Goal: Task Accomplishment & Management: Complete application form

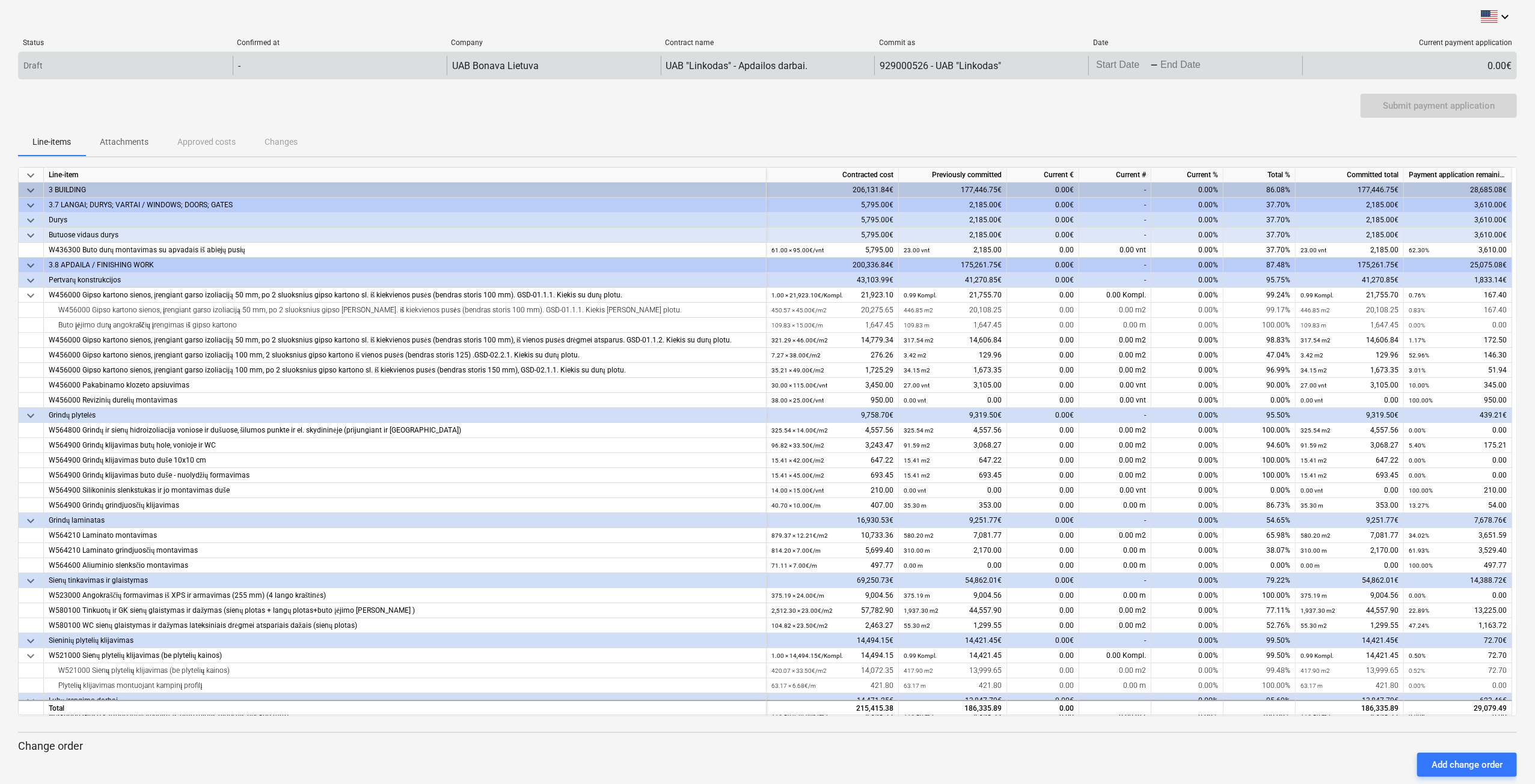
click at [1218, 70] on div "Press the down arrow key to interact with the calendar and select a date. Press…" at bounding box center [1195, 65] width 214 height 19
click at [1174, 63] on body "keyboard_arrow_down Status Confirmed at Company Contract name Commit as Date Cu…" at bounding box center [767, 392] width 1535 height 784
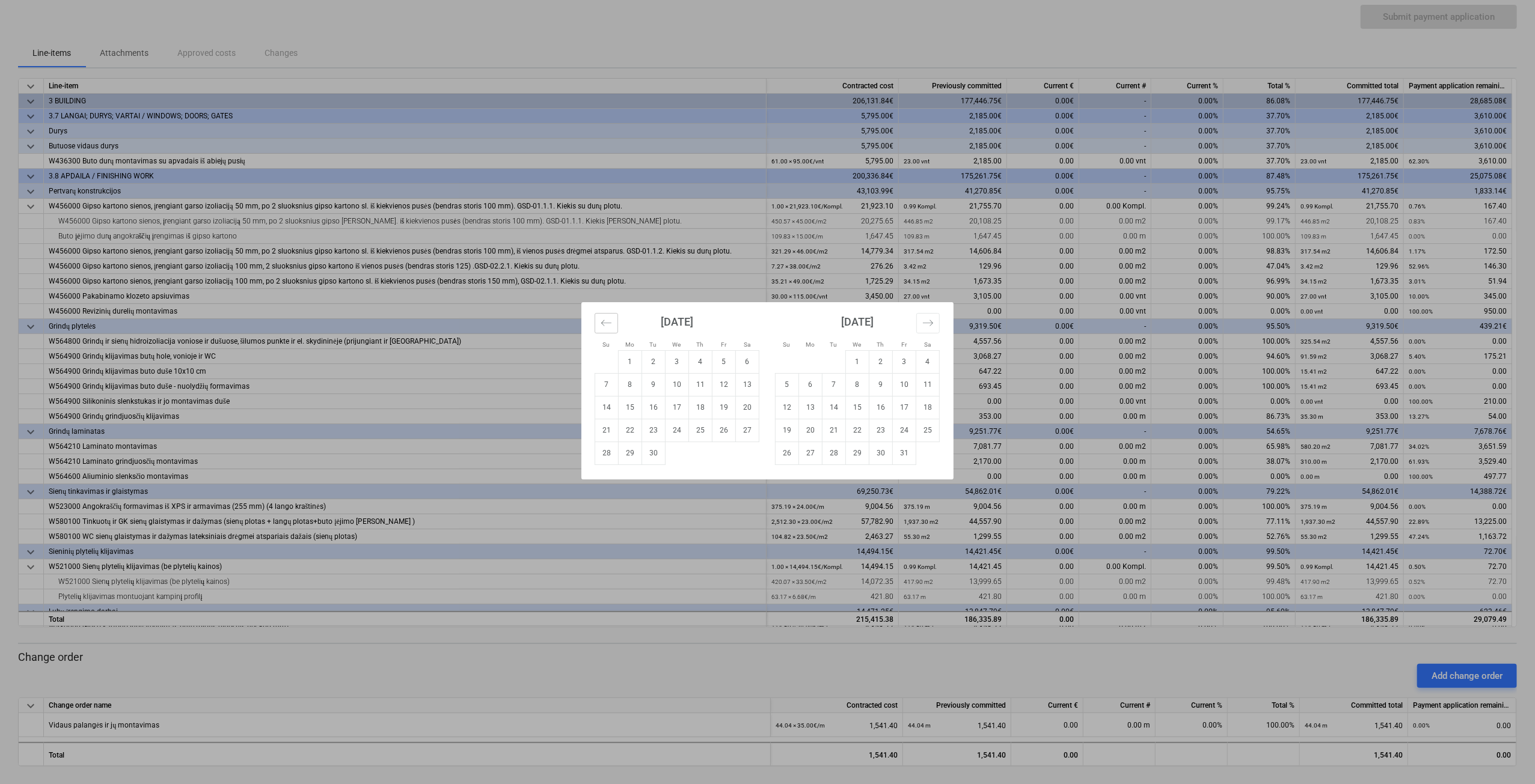
scroll to position [91, 0]
click at [604, 321] on icon "Move backward to switch to the previous month." at bounding box center [606, 323] width 12 height 12
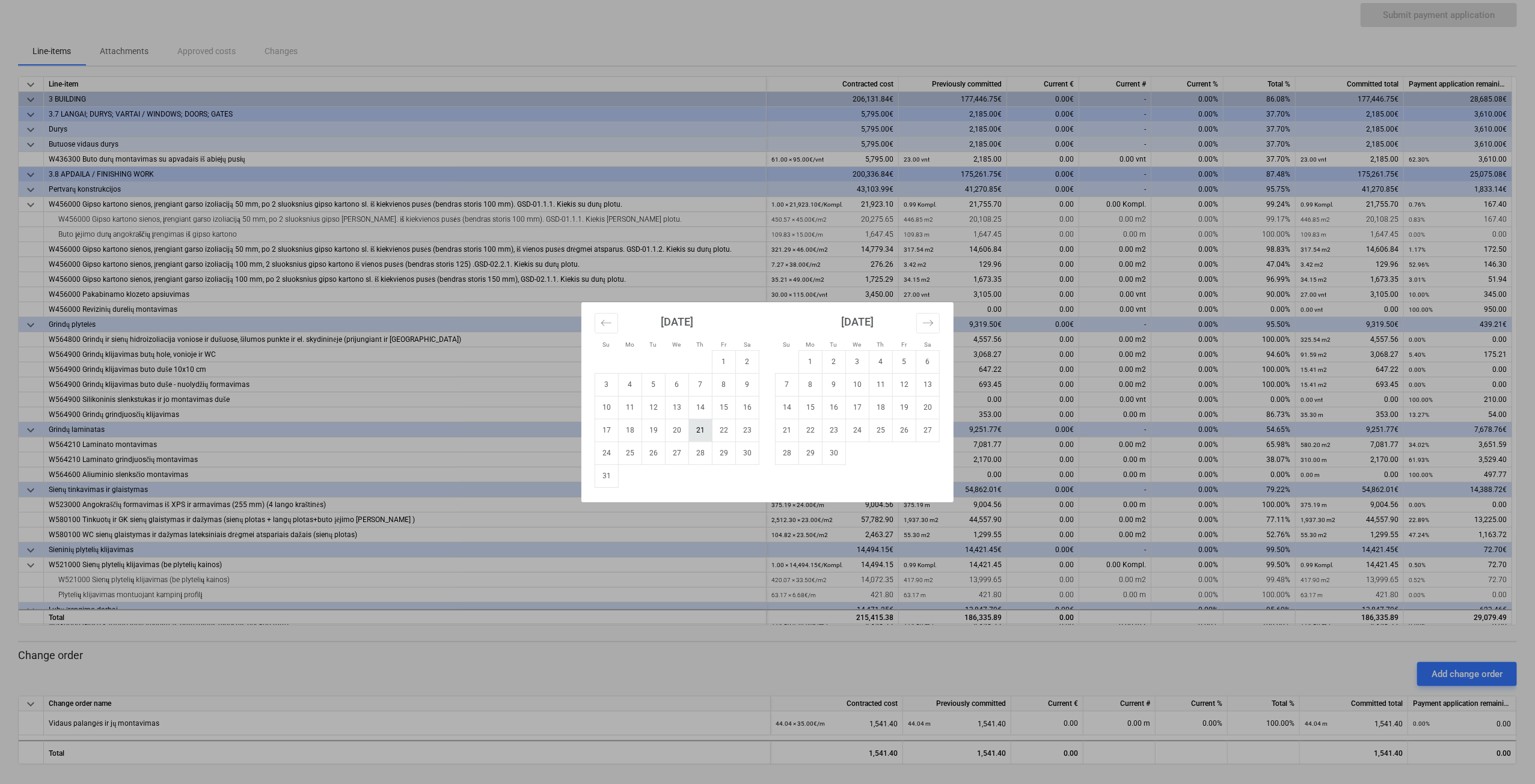
click at [699, 431] on td "21" at bounding box center [701, 430] width 23 height 23
type input "[DATE]"
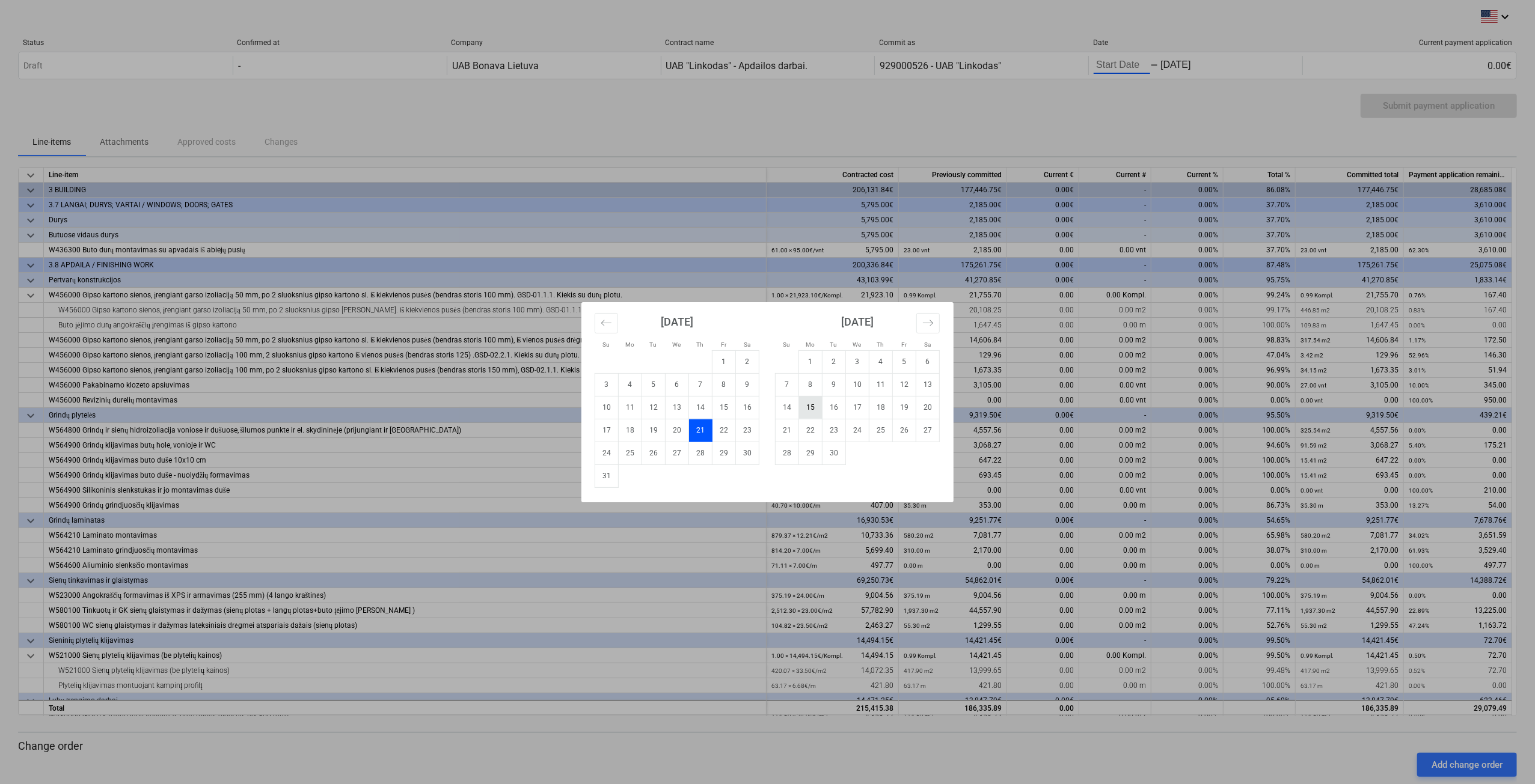
click at [807, 406] on td "15" at bounding box center [811, 407] width 23 height 23
type input "[DATE]"
click at [700, 428] on td "21" at bounding box center [701, 430] width 23 height 23
type input "[DATE]"
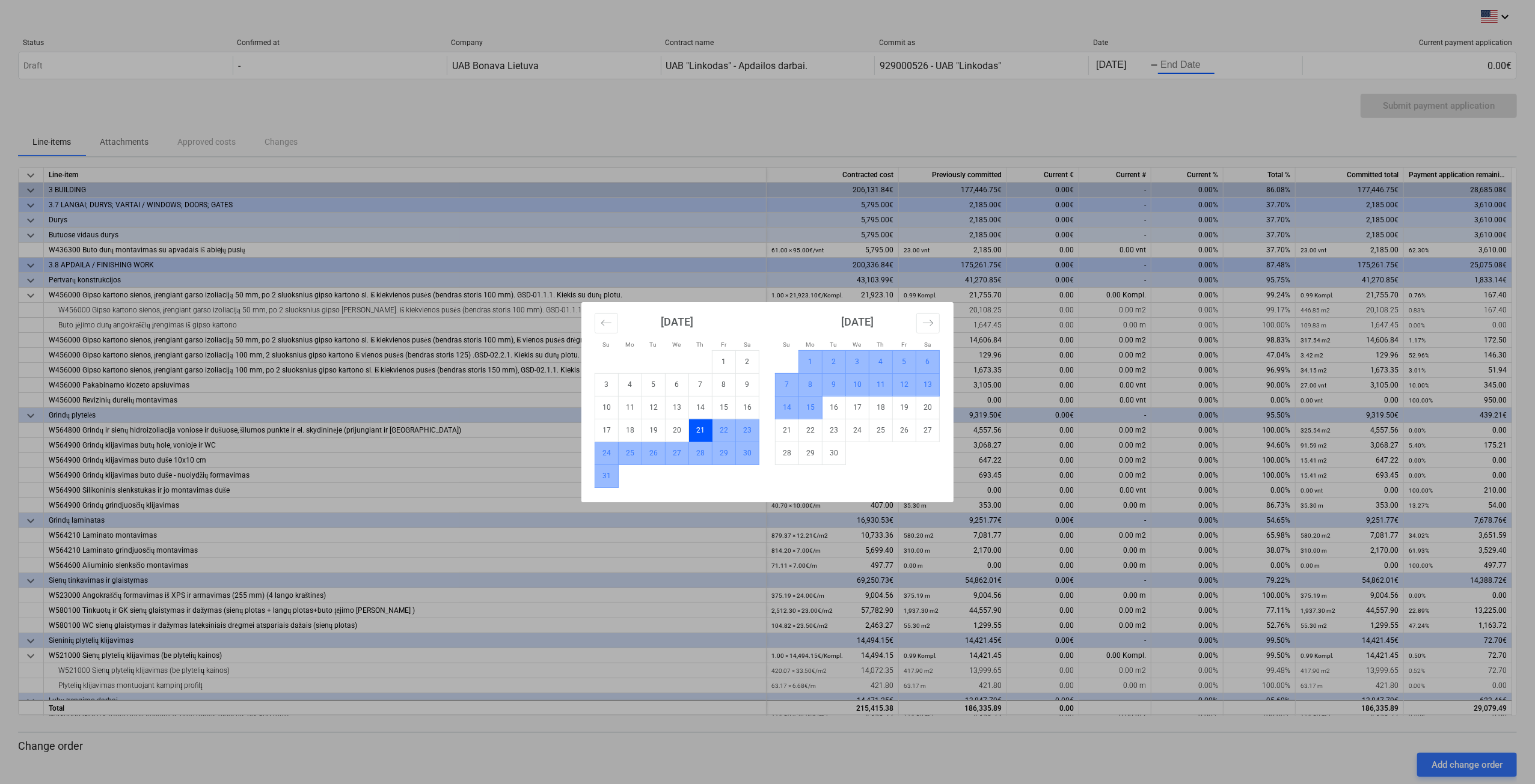
click at [810, 407] on td "15" at bounding box center [811, 407] width 23 height 23
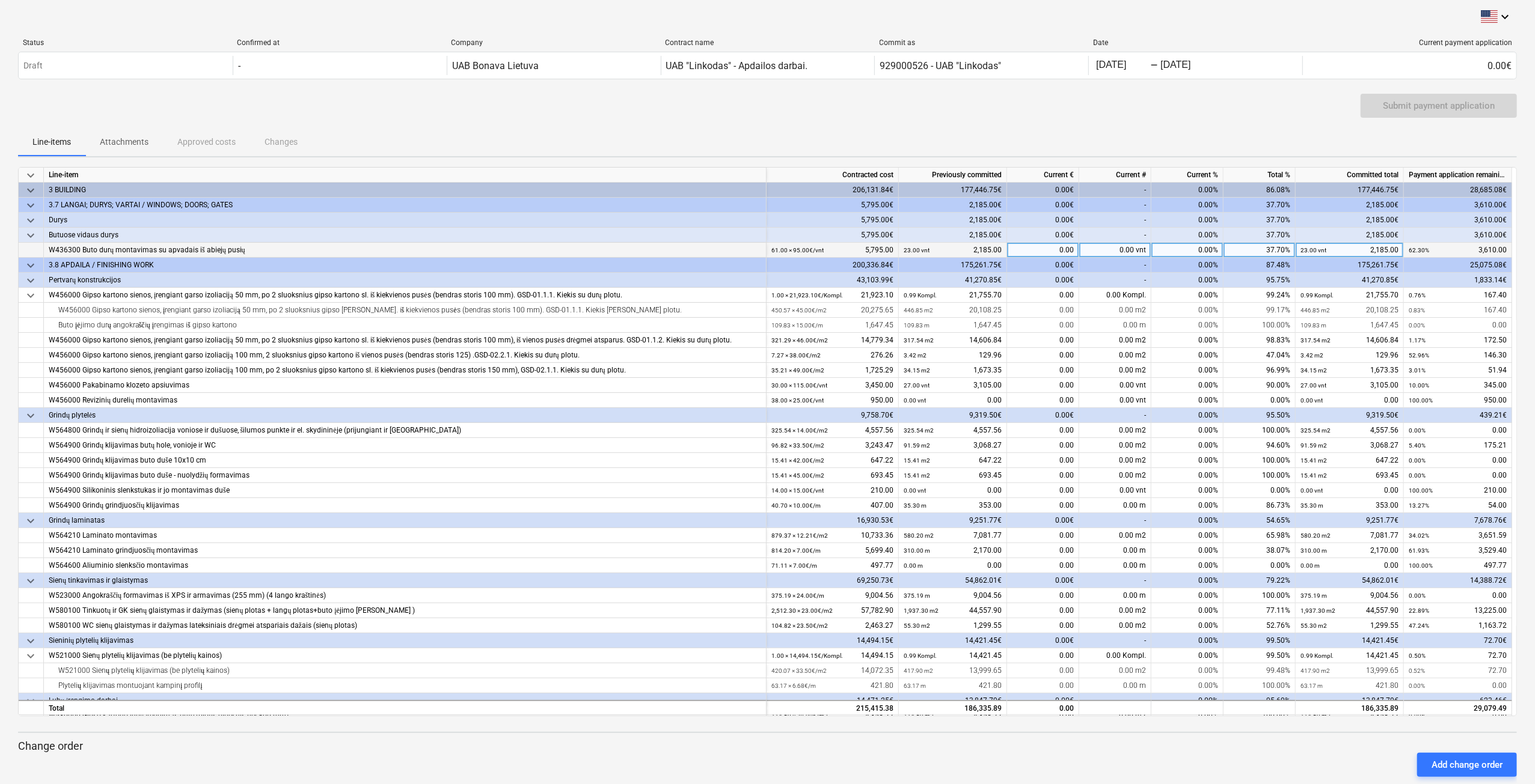
click at [1113, 251] on div "0.00 vnt" at bounding box center [1115, 250] width 72 height 15
type input "19"
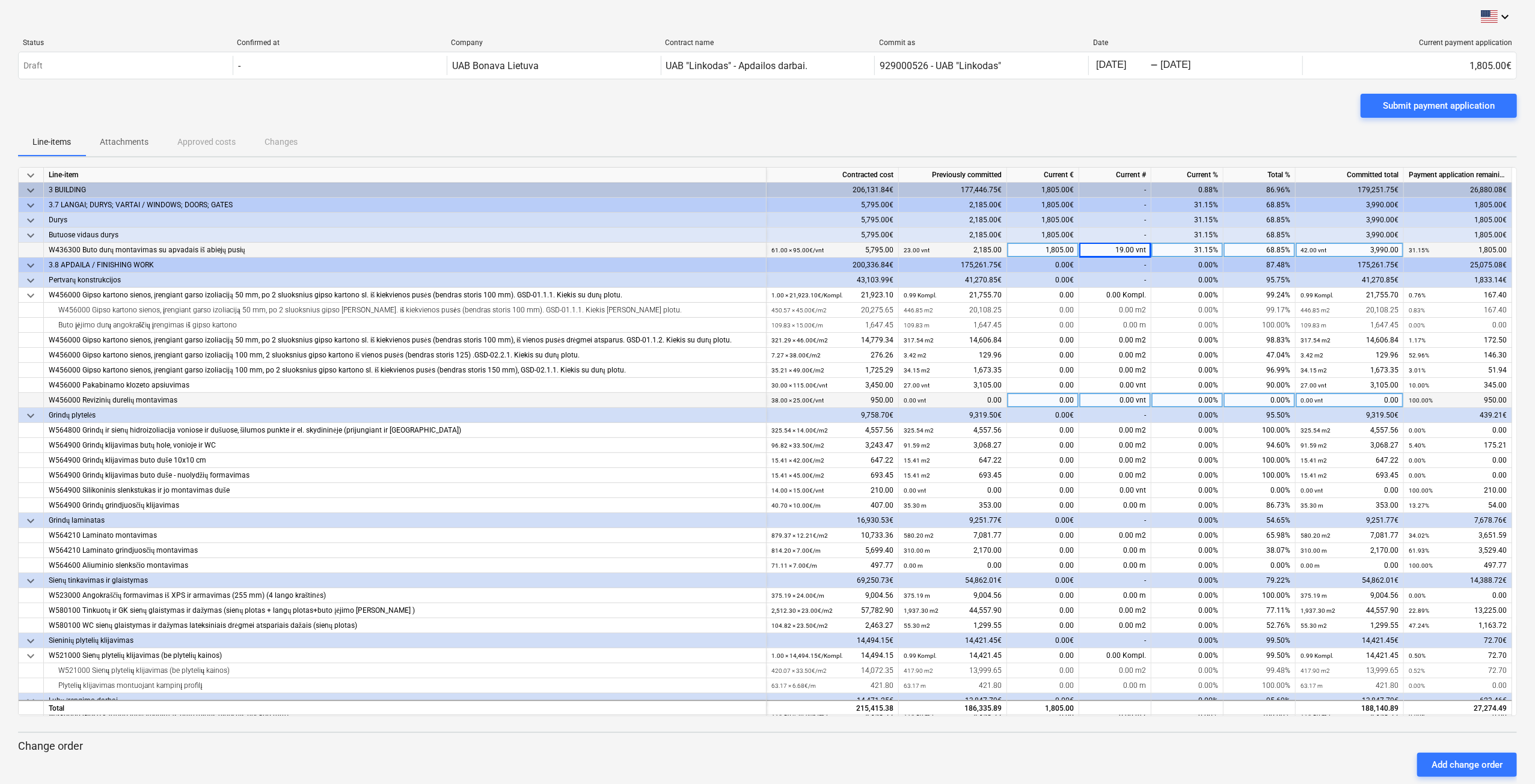
click at [1123, 402] on div "0.00 vnt" at bounding box center [1115, 401] width 72 height 15
type input "14"
click at [1119, 536] on div "0.00 m2" at bounding box center [1115, 536] width 72 height 15
type input "281.51"
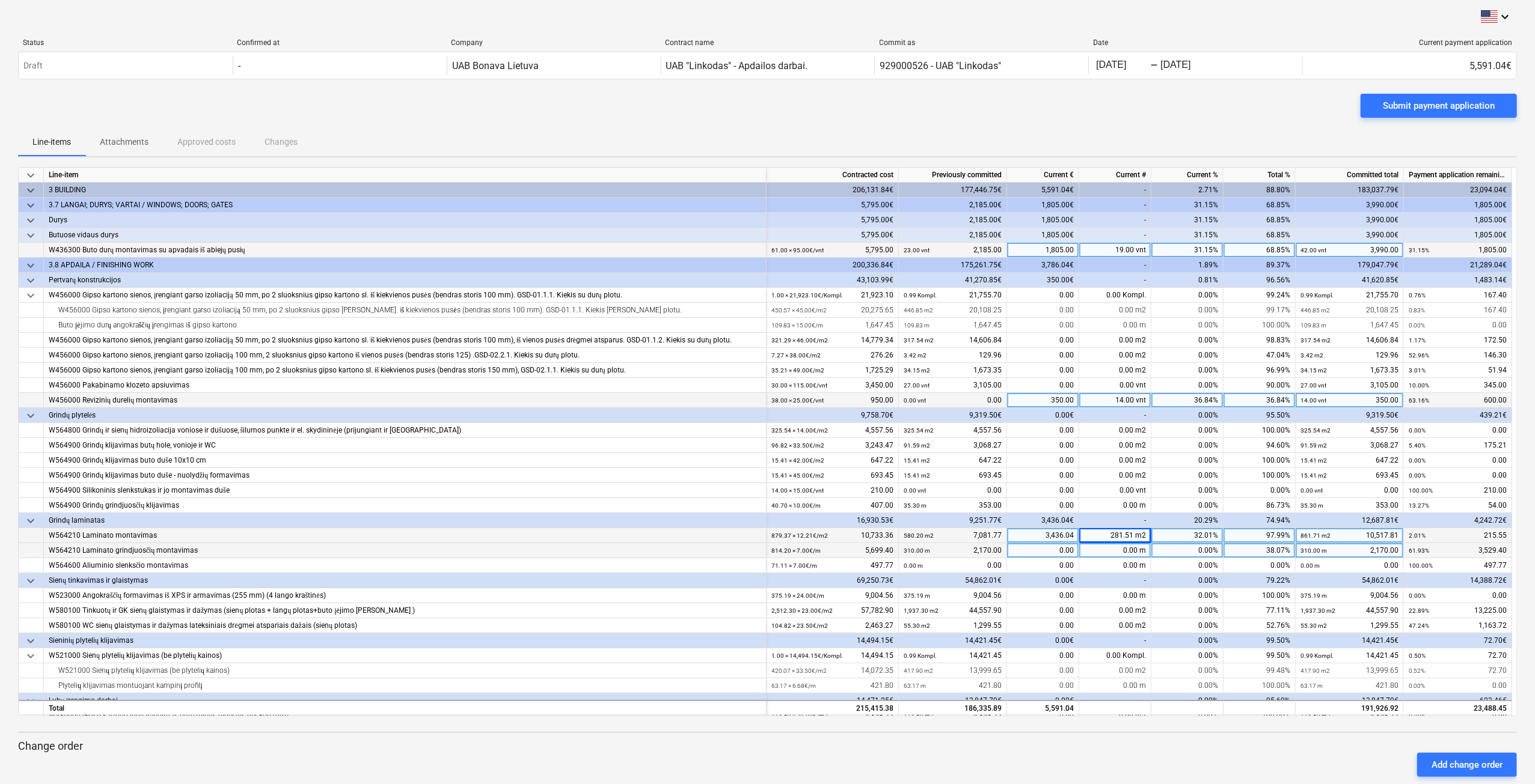
click at [1123, 549] on div "0.00 m" at bounding box center [1115, 550] width 72 height 15
type input "260"
click at [1117, 565] on div "0.00 m" at bounding box center [1115, 566] width 72 height 15
type input "47.85"
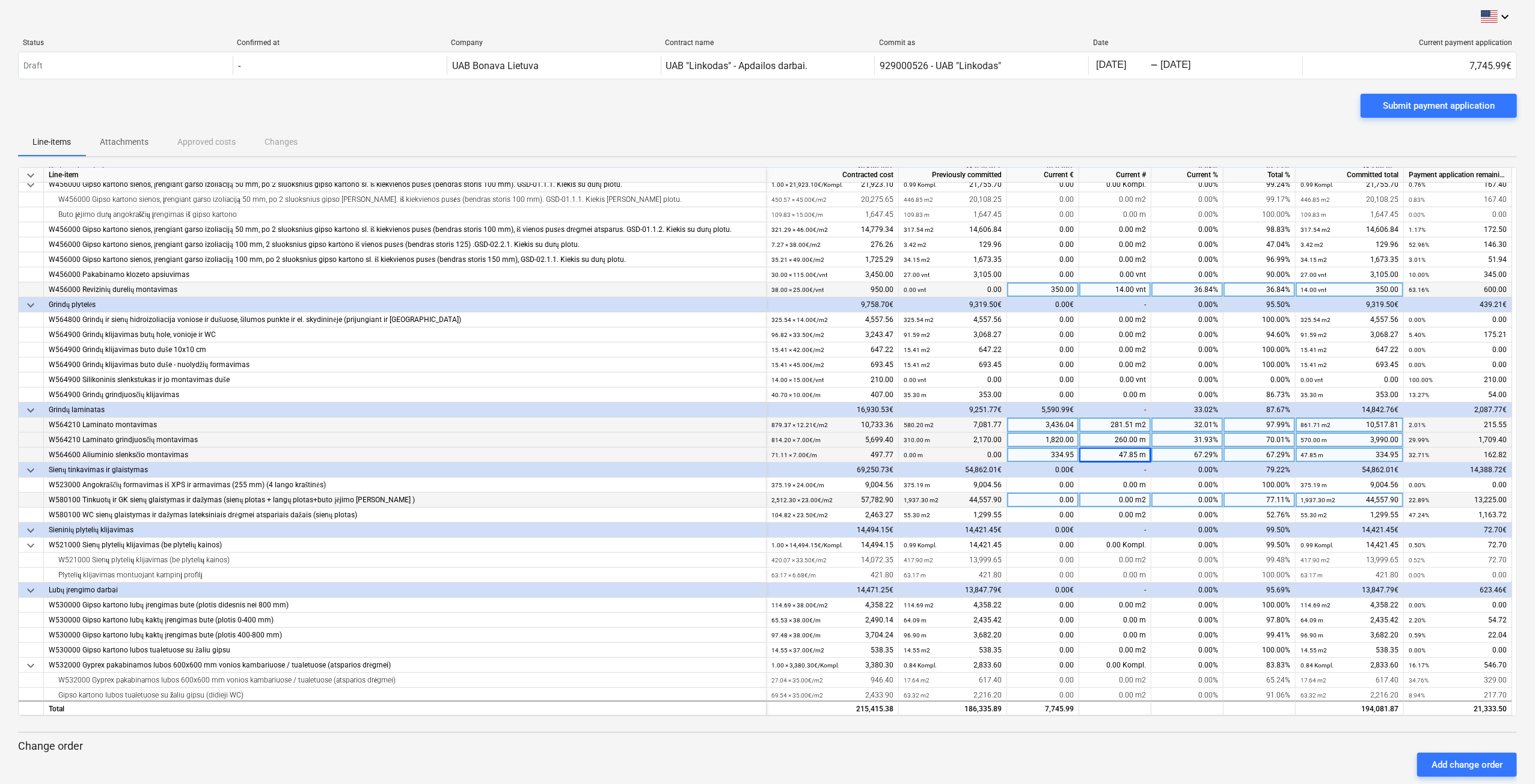
scroll to position [120, 0]
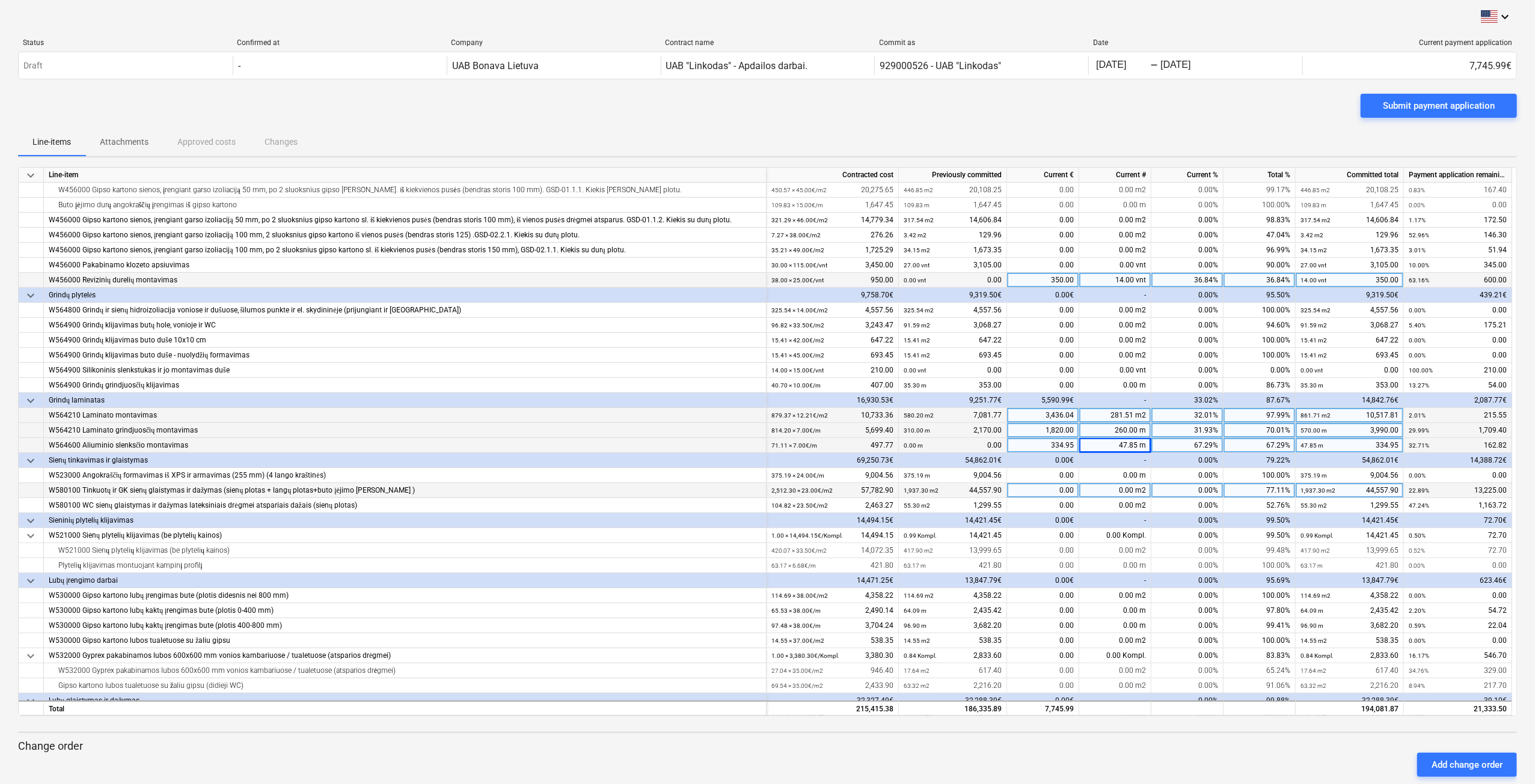
click at [1106, 491] on div "0.00 m2" at bounding box center [1115, 491] width 72 height 15
type input "547"
click at [1103, 505] on div "0.00 m2" at bounding box center [1115, 505] width 72 height 15
type input "29"
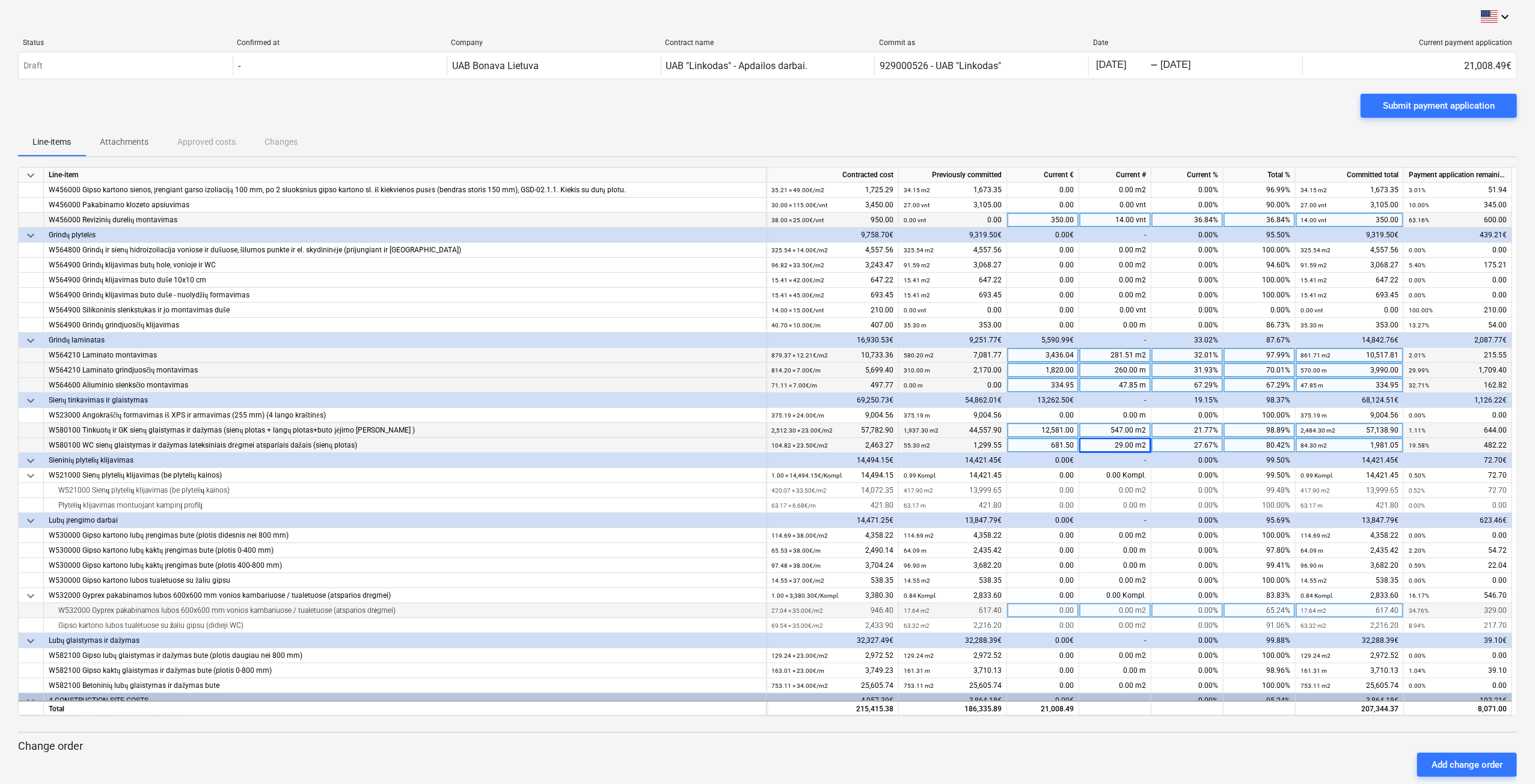
click at [1104, 611] on div "0.00 m2" at bounding box center [1115, 611] width 72 height 15
type input "9.4"
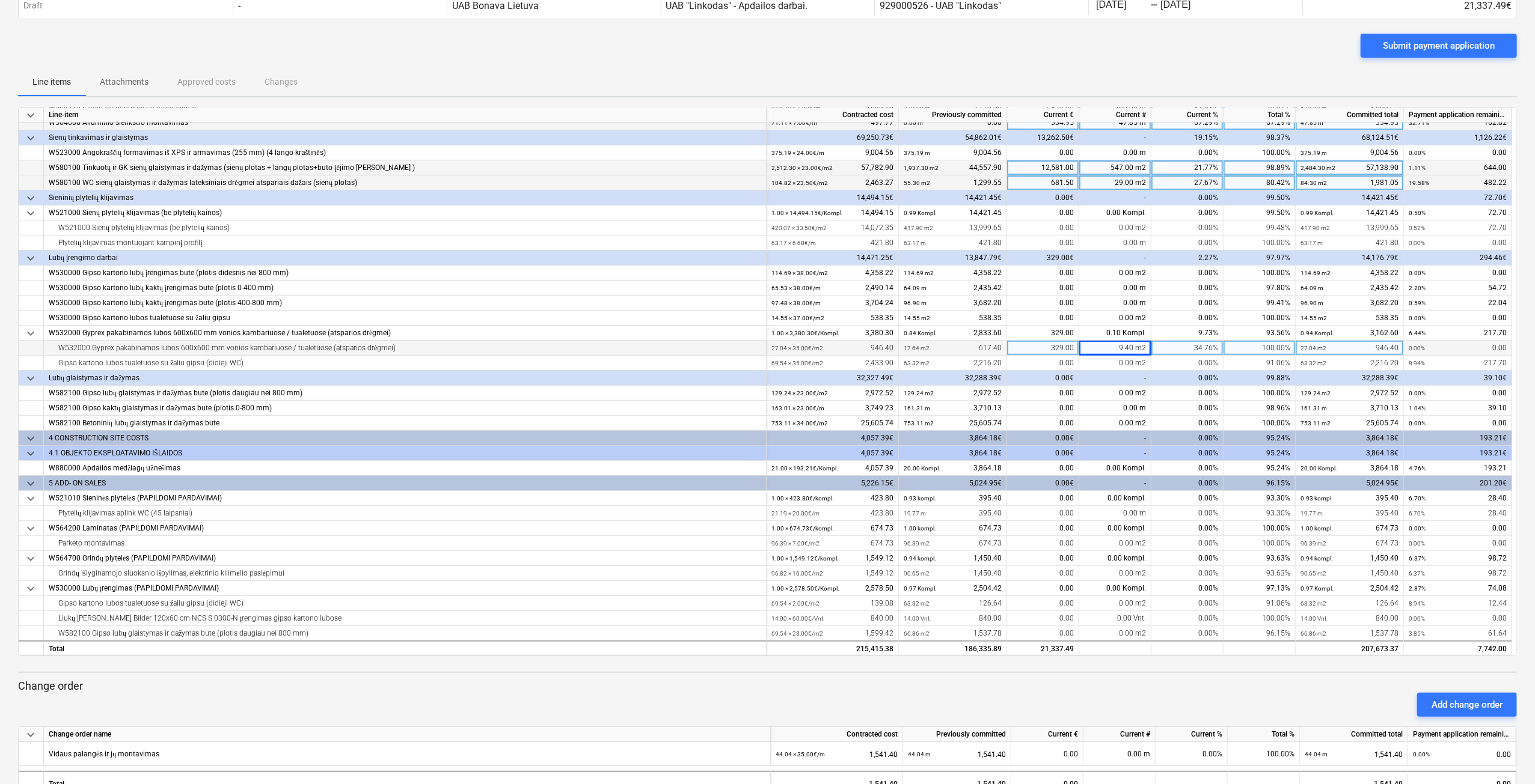
scroll to position [91, 0]
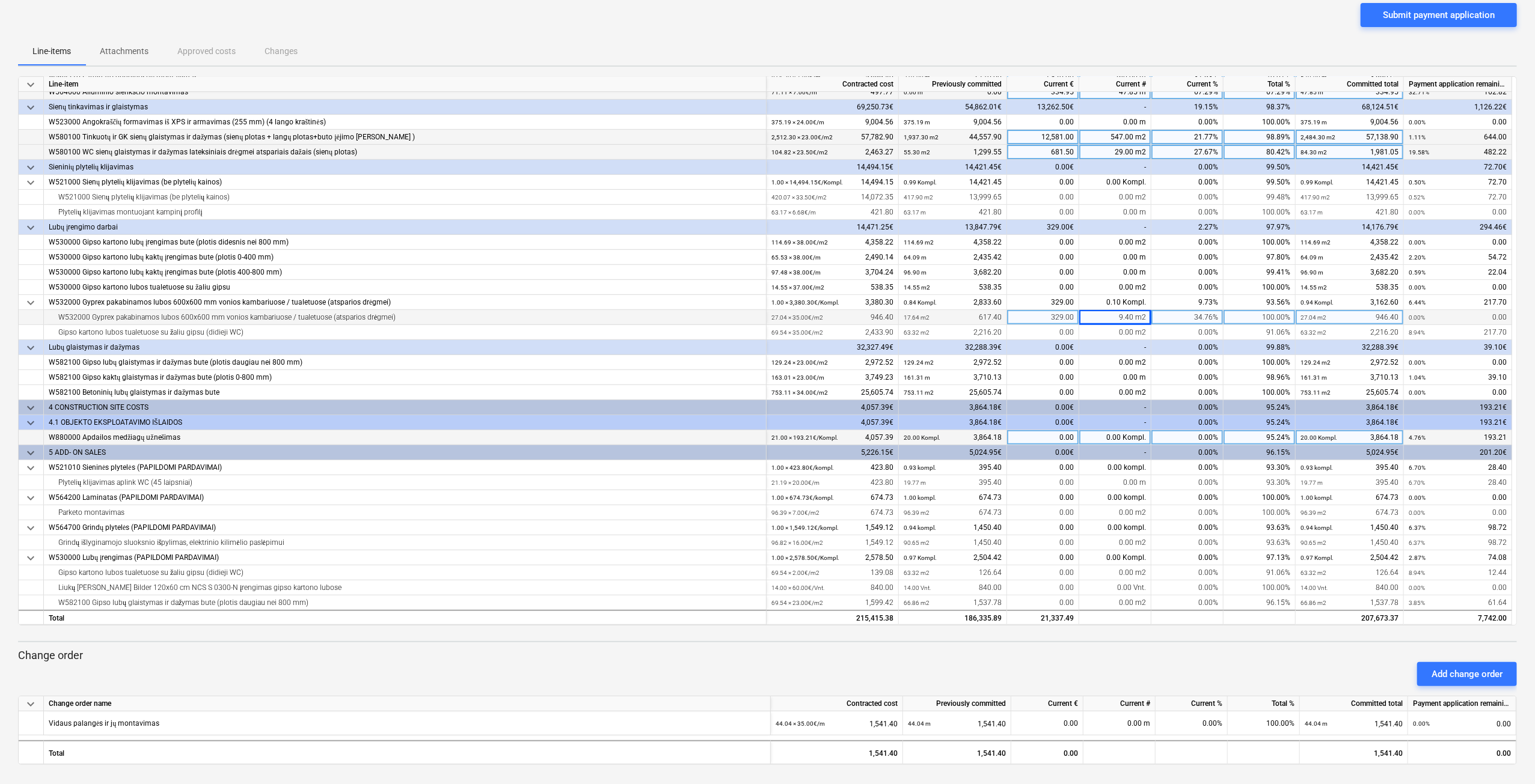
click at [1106, 435] on div "0.00 Kompl." at bounding box center [1115, 438] width 72 height 15
type input "0.5"
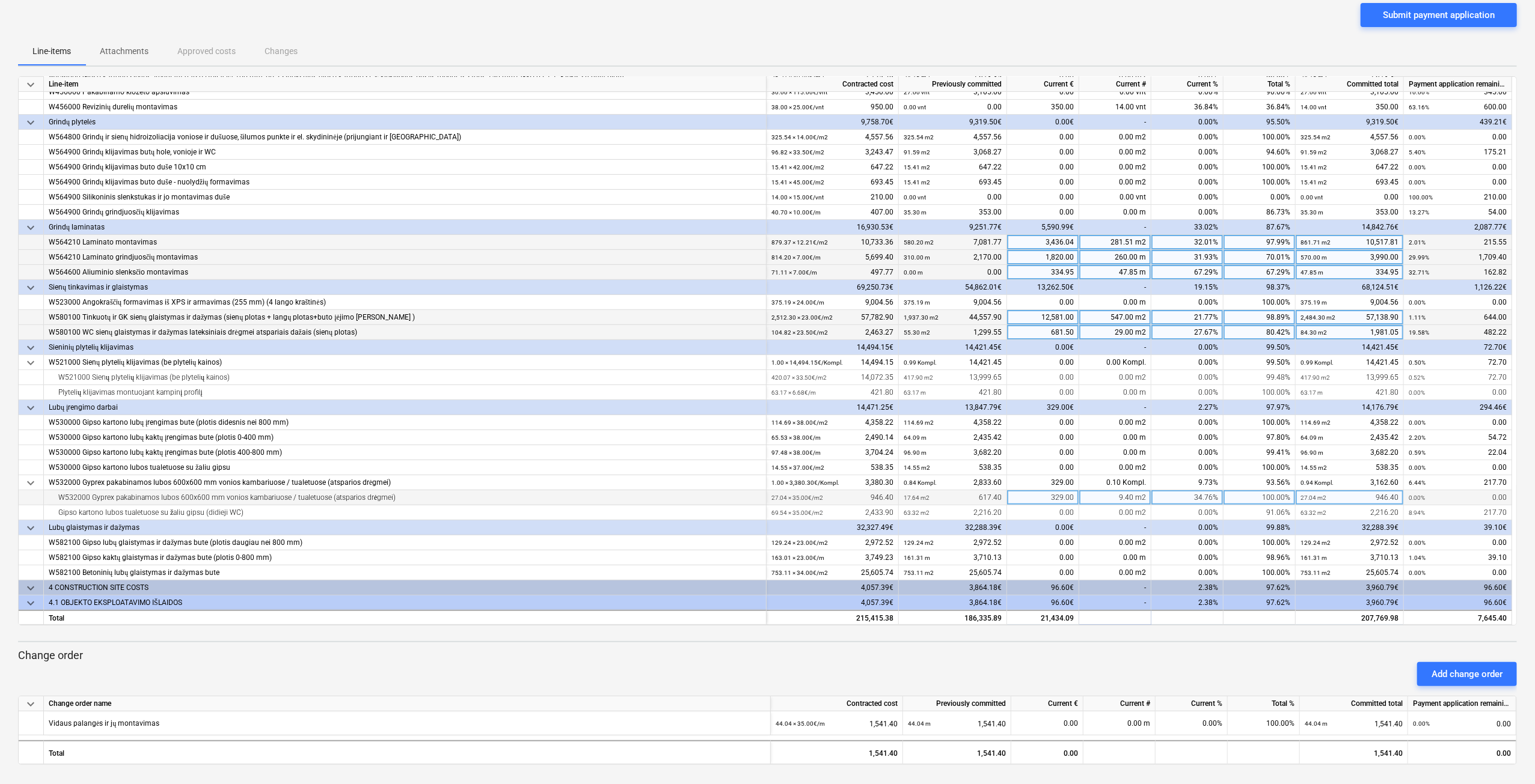
scroll to position [142, 0]
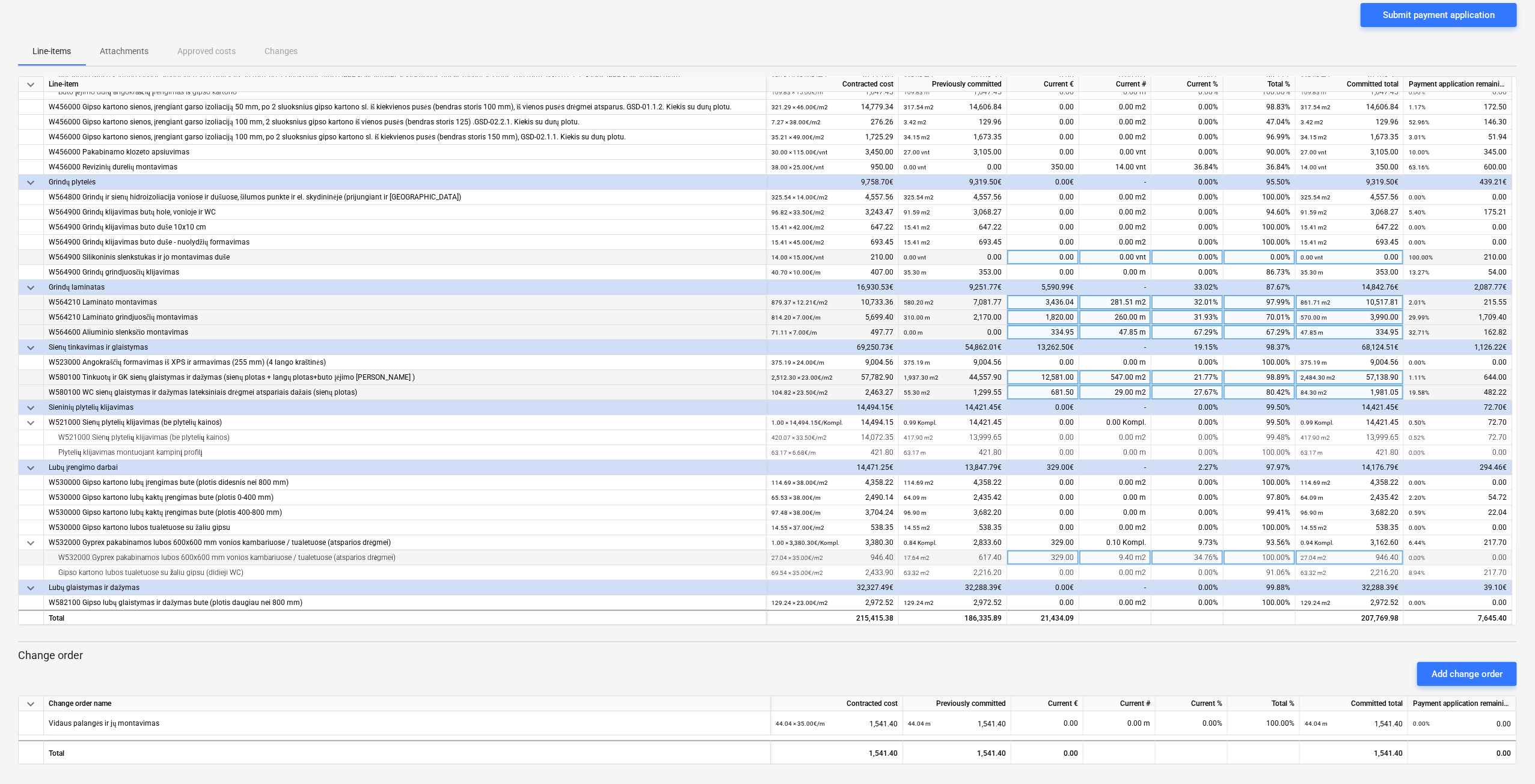
click at [1111, 256] on div "0.00 vnt" at bounding box center [1115, 258] width 72 height 15
type input "5"
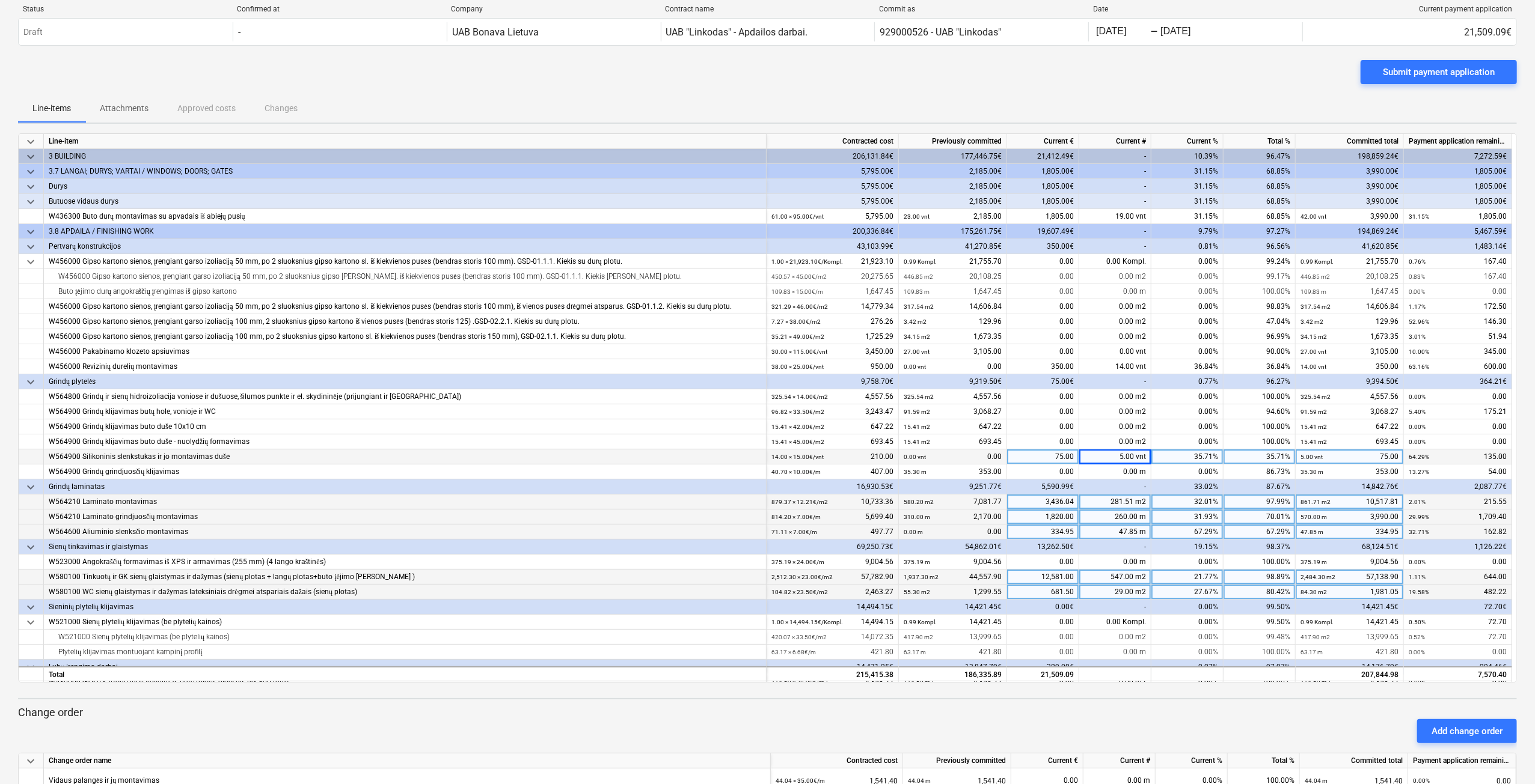
scroll to position [0, 0]
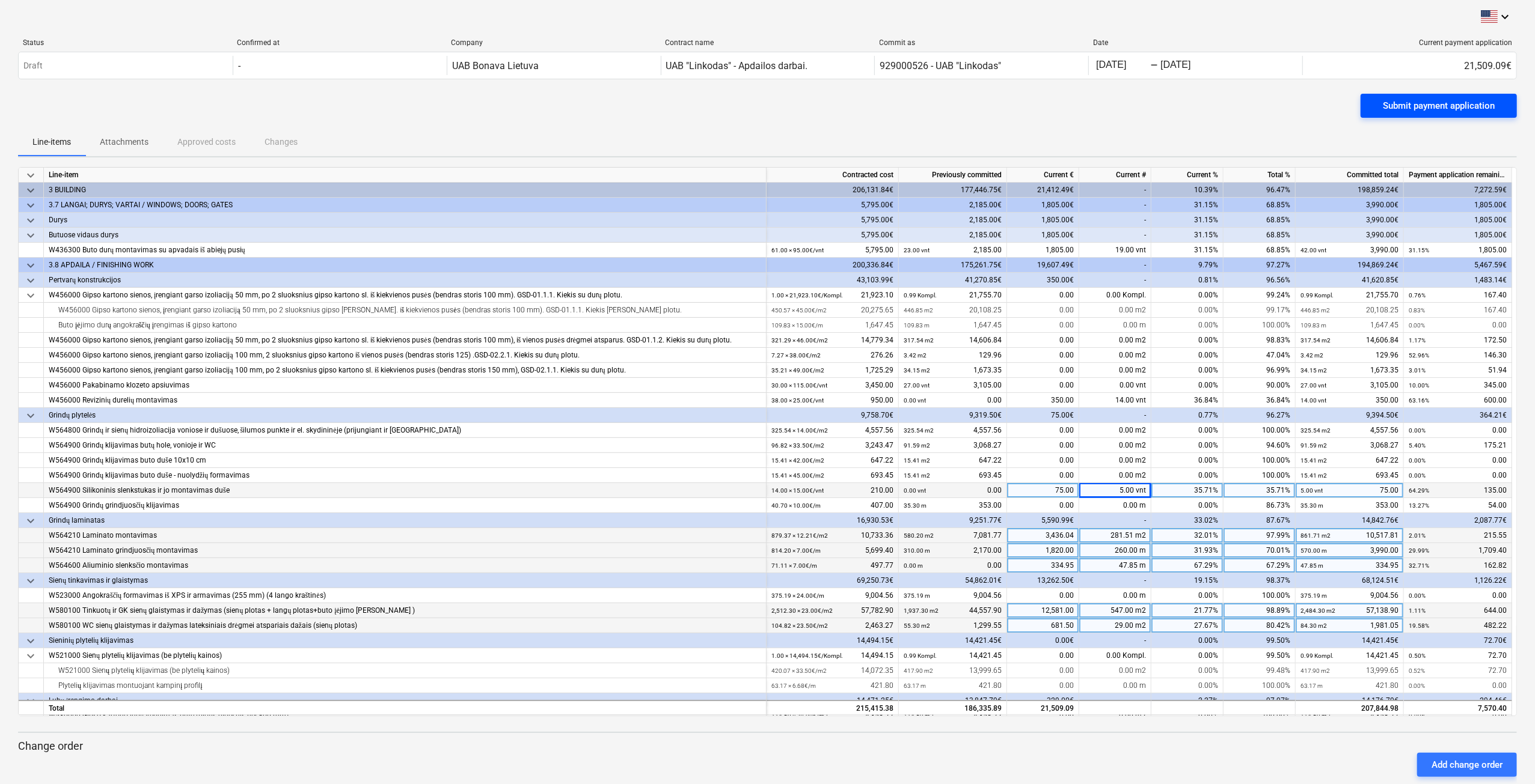
click at [1425, 102] on div "Submit payment application" at bounding box center [1438, 105] width 112 height 15
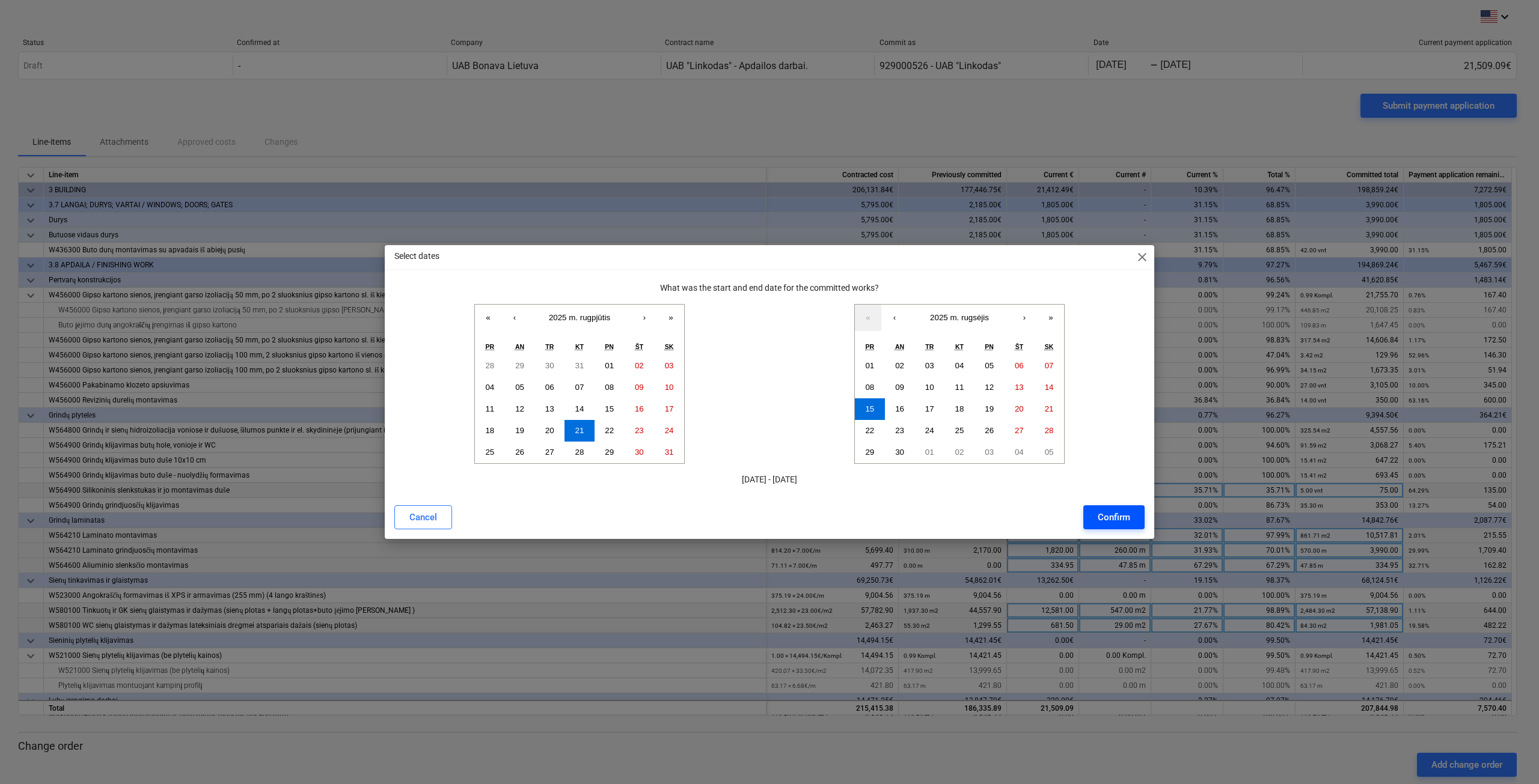
click at [1112, 518] on div "Confirm" at bounding box center [1114, 517] width 33 height 15
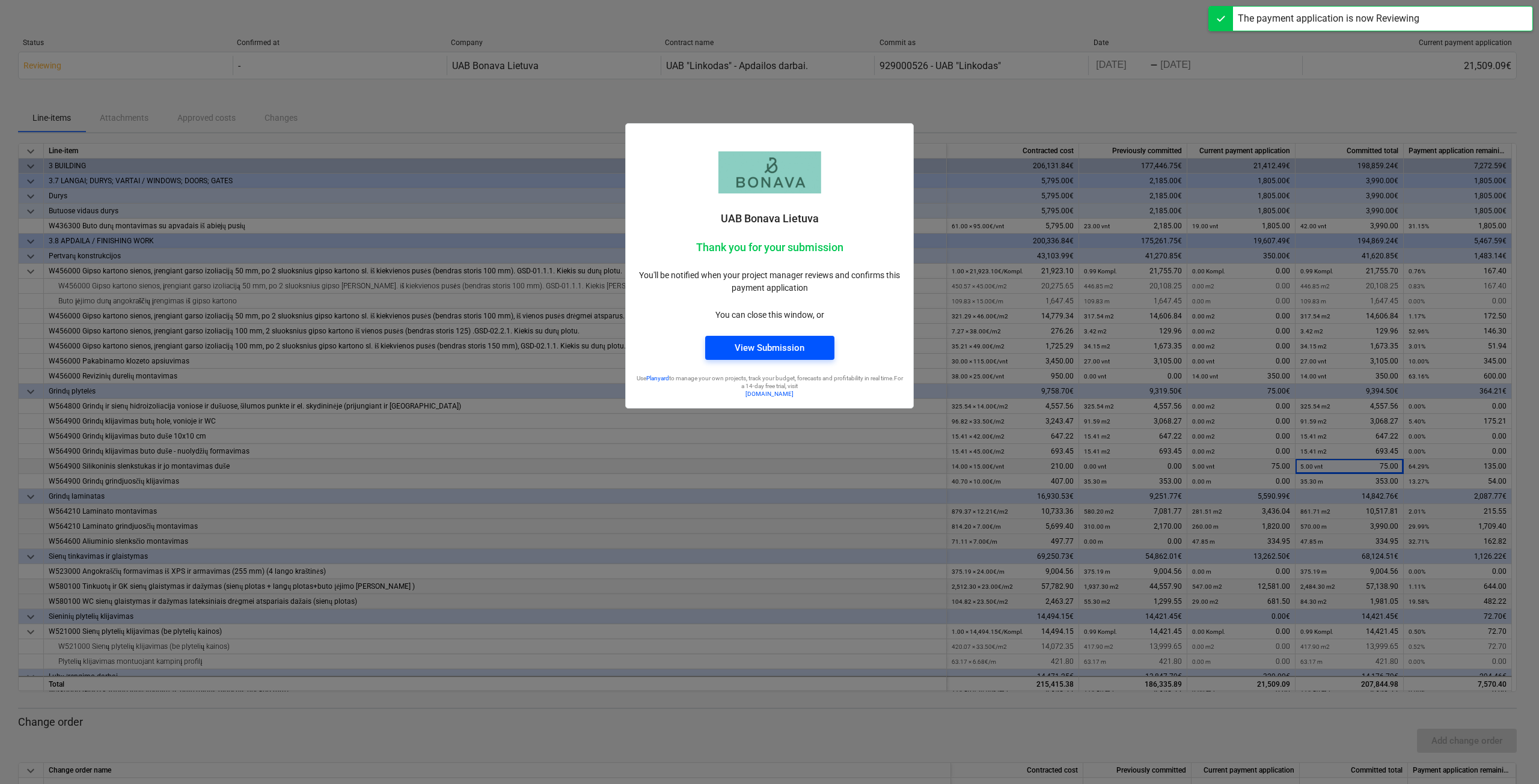
click at [763, 348] on div "View Submission" at bounding box center [769, 348] width 70 height 15
